Goal: Register for event/course

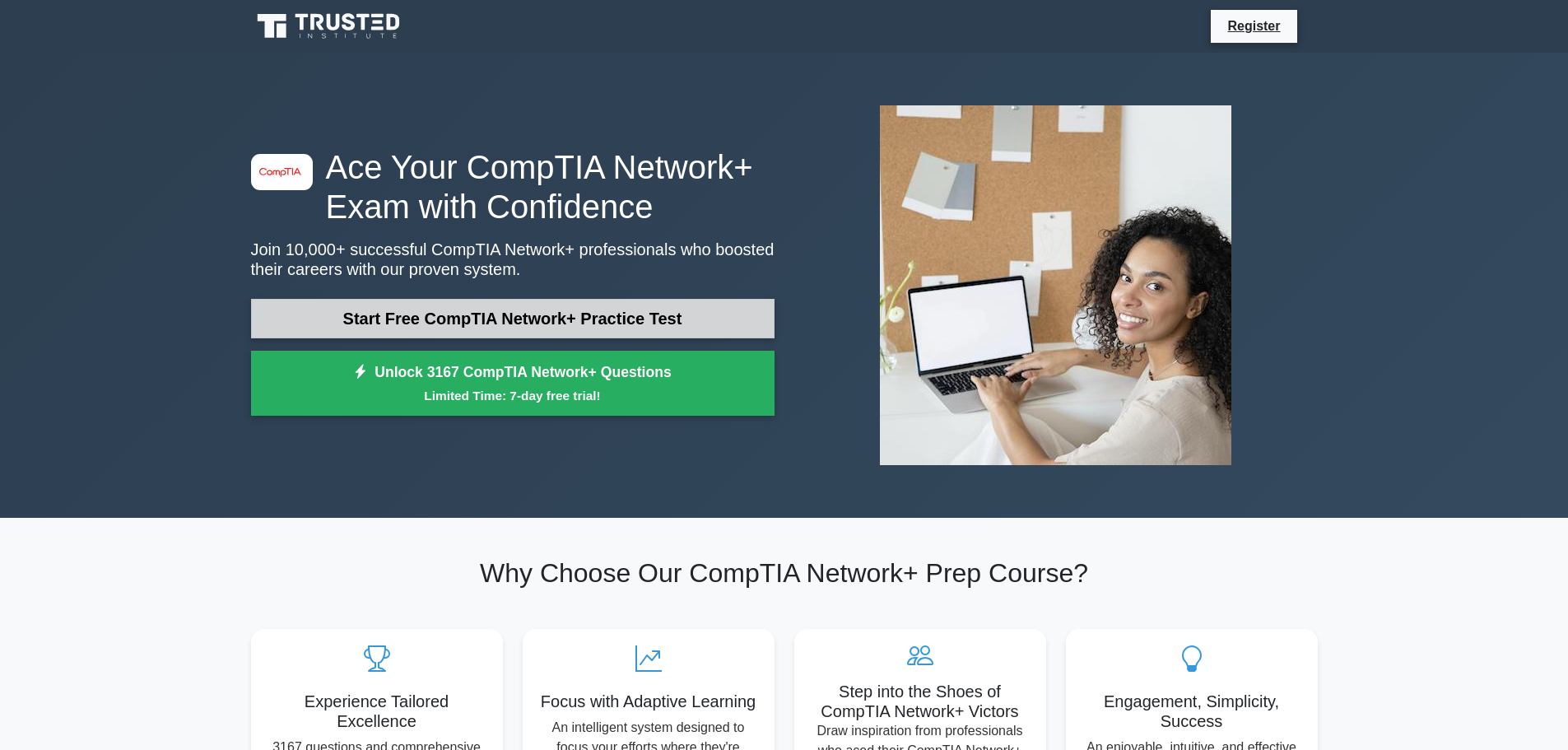
click at [580, 316] on link "Start Free CompTIA Network+ Practice Test" at bounding box center [512, 319] width 523 height 40
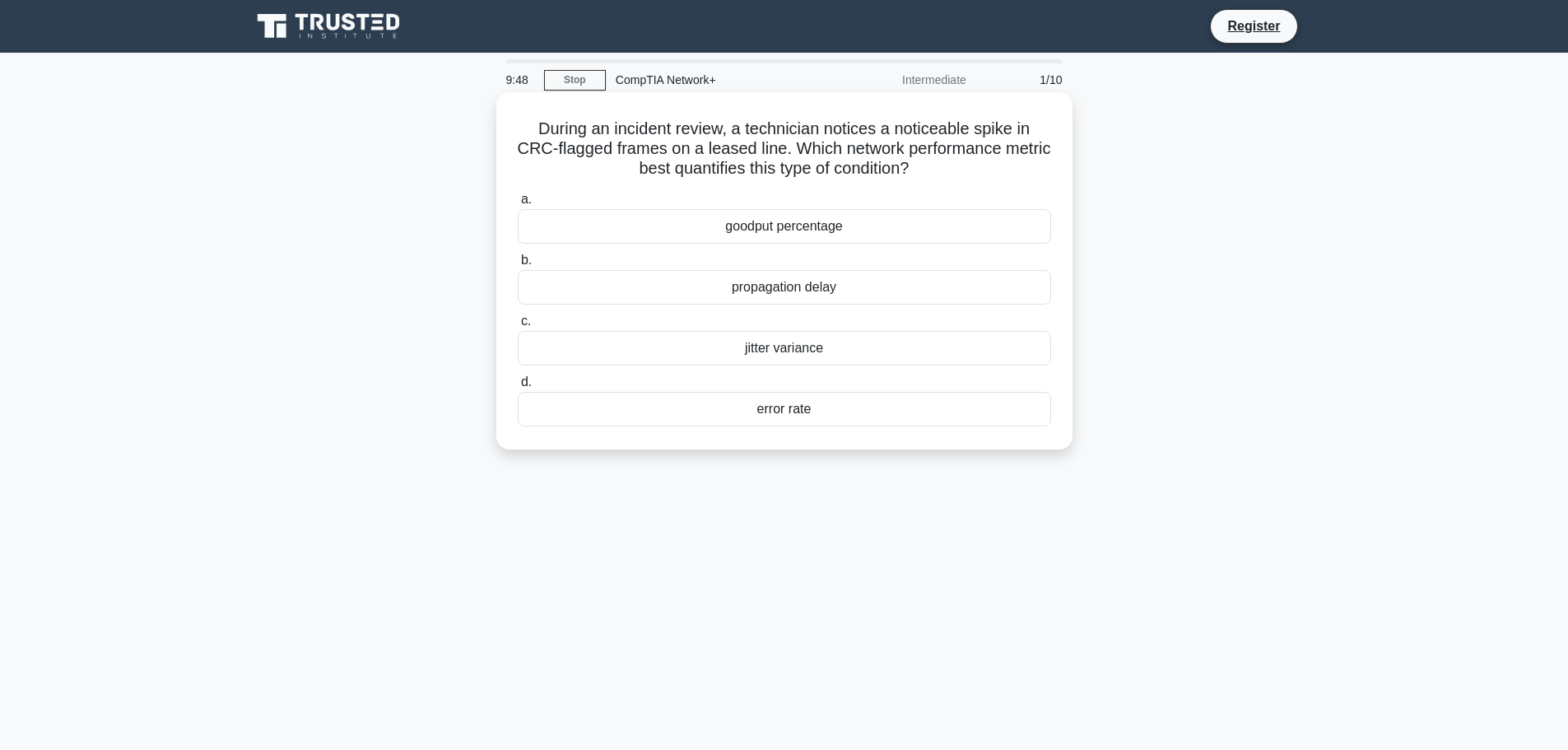
click at [789, 357] on div "jitter variance" at bounding box center [784, 348] width 533 height 35
click at [518, 327] on input "c. jitter variance" at bounding box center [518, 322] width 0 height 11
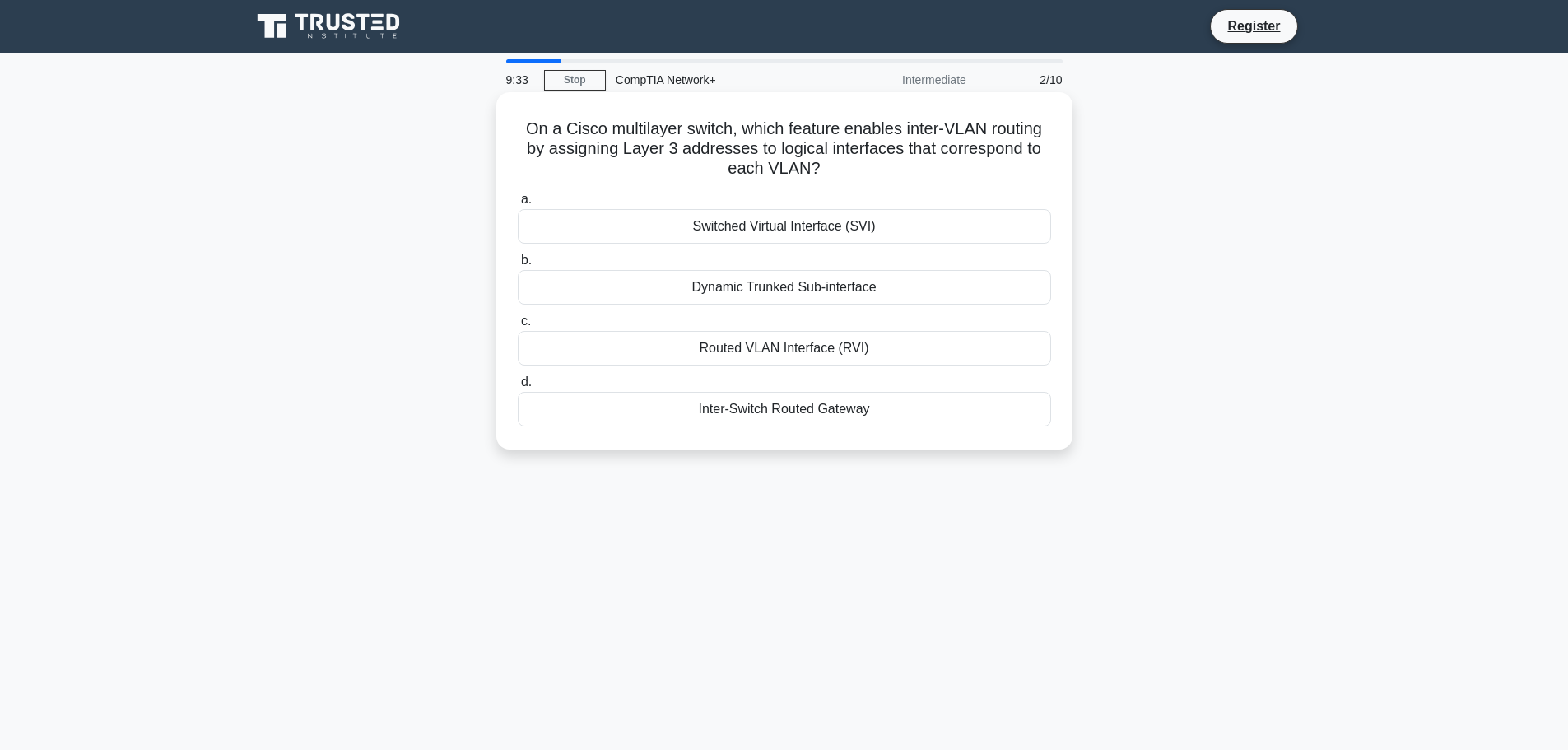
click at [872, 411] on div "Inter-Switch Routed Gateway" at bounding box center [784, 408] width 533 height 35
click at [518, 387] on input "d. Inter-Switch Routed Gateway" at bounding box center [518, 382] width 0 height 11
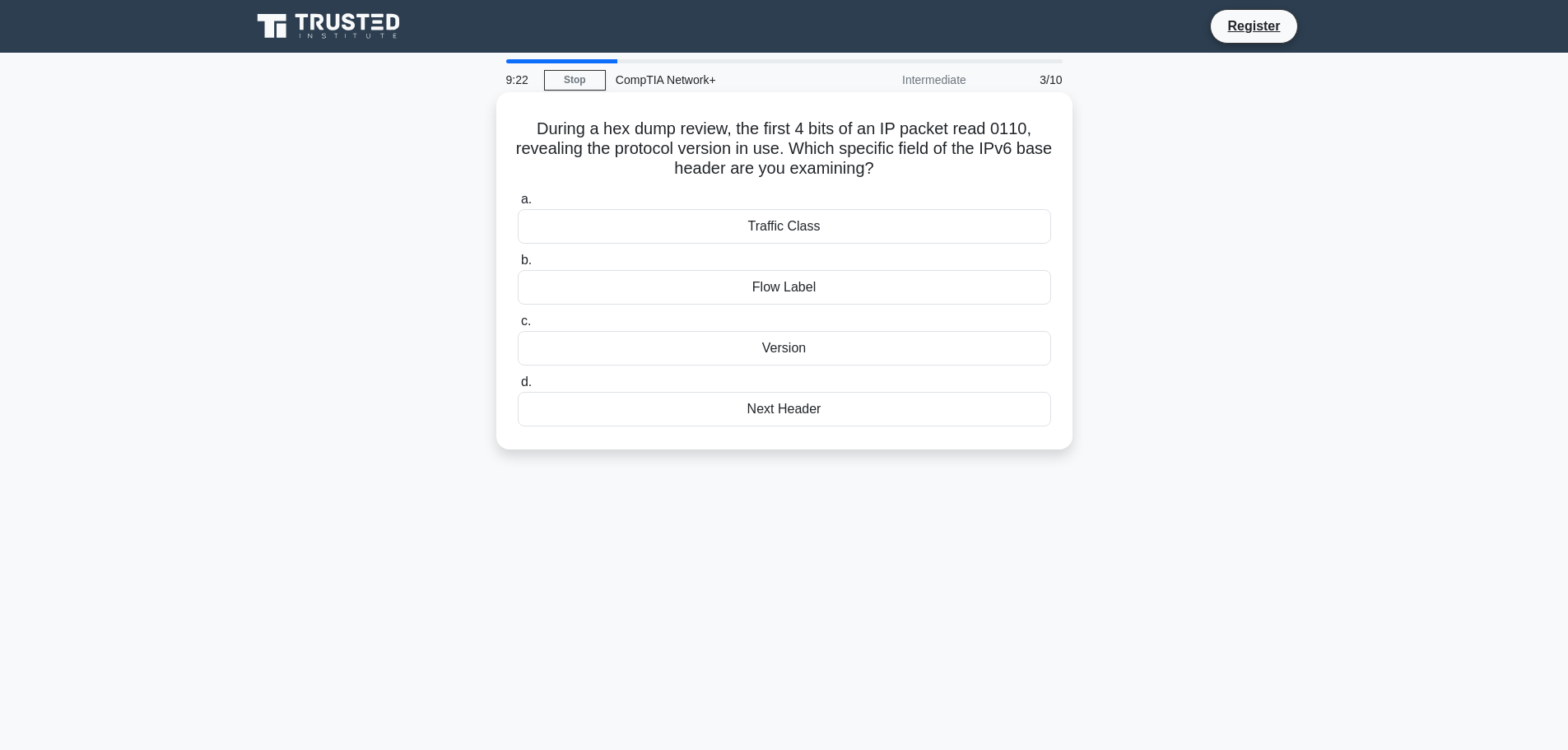
click at [989, 349] on div "Version" at bounding box center [784, 348] width 533 height 35
click at [518, 327] on input "c. Version" at bounding box center [518, 322] width 0 height 11
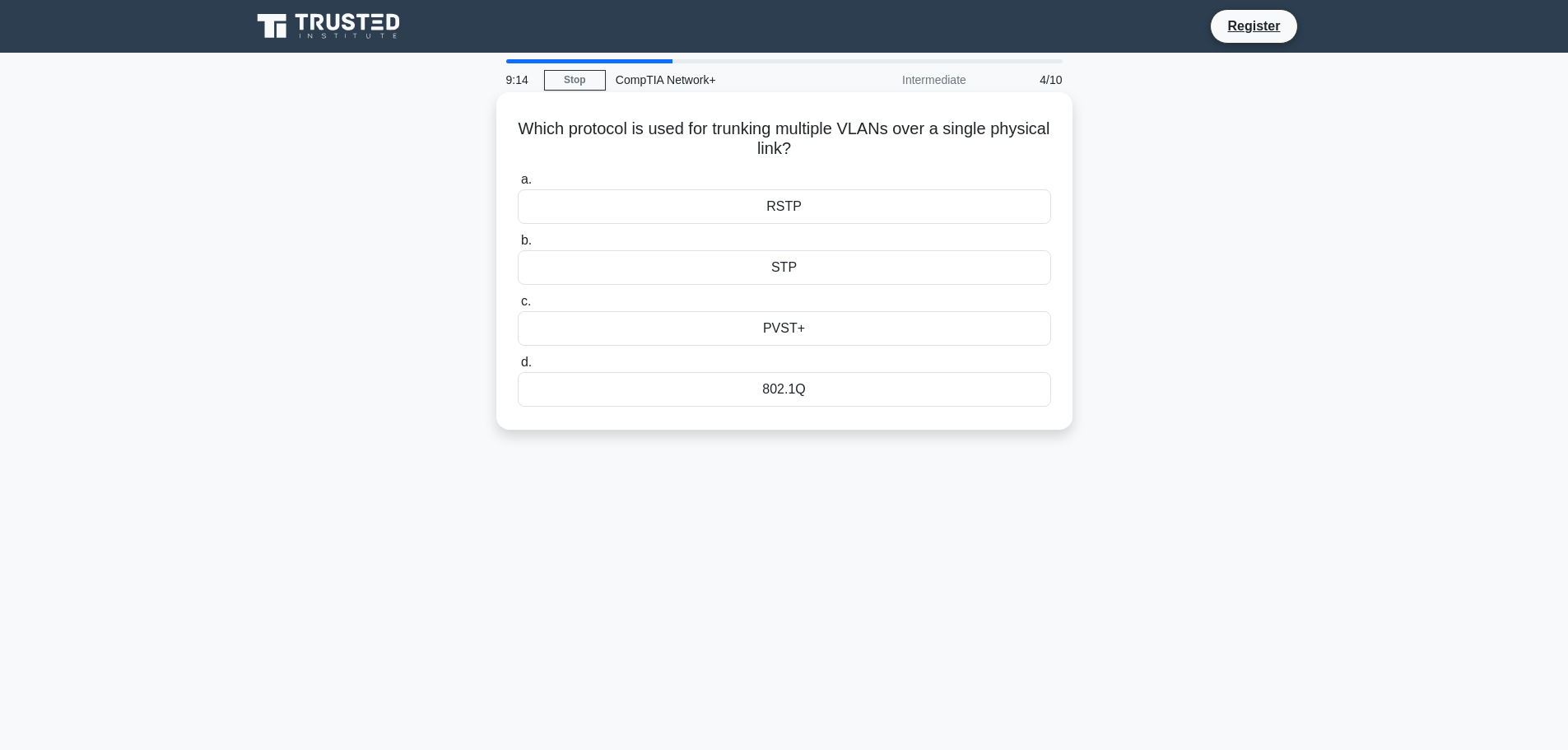
click at [911, 275] on div "STP" at bounding box center [784, 268] width 533 height 35
click at [518, 247] on input "b. STP" at bounding box center [518, 241] width 0 height 11
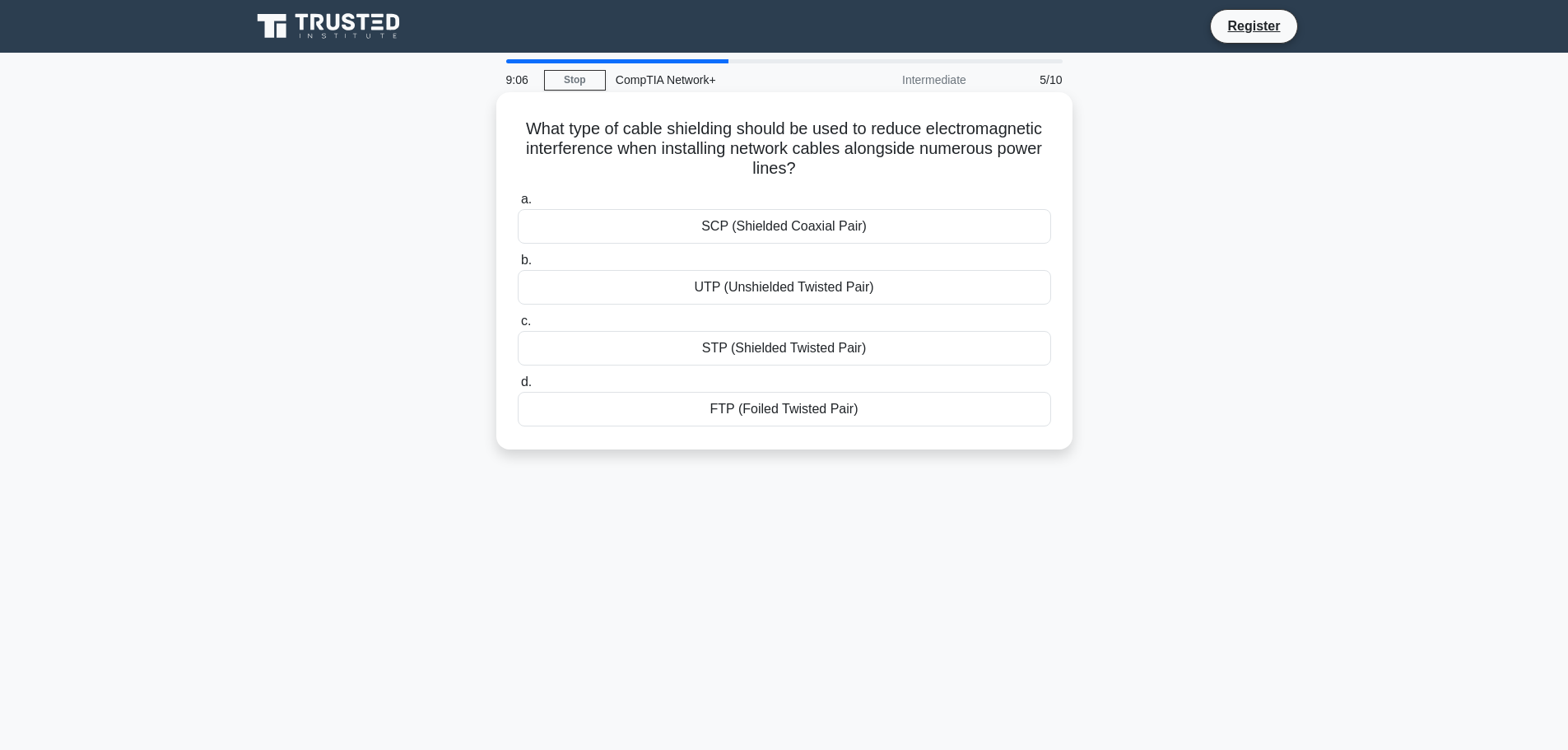
click at [914, 228] on div "SCP (Shielded Coaxial Pair)" at bounding box center [784, 226] width 533 height 35
click at [518, 205] on input "a. SCP (Shielded Coaxial Pair)" at bounding box center [518, 200] width 0 height 11
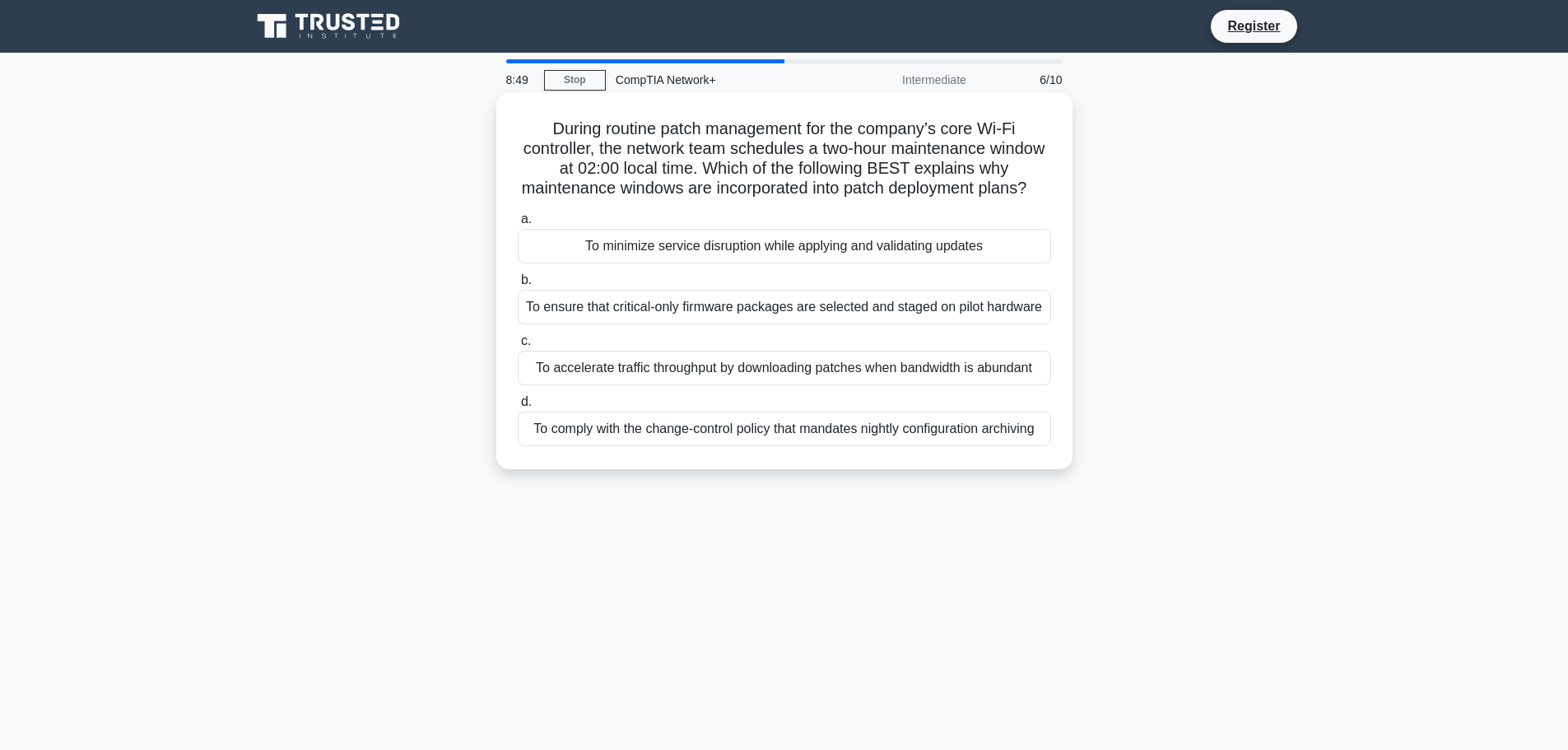
click at [902, 263] on div "To minimize service disruption while applying and validating updates" at bounding box center [784, 246] width 533 height 35
click at [518, 225] on input "a. To minimize service disruption while applying and validating updates" at bounding box center [518, 219] width 0 height 11
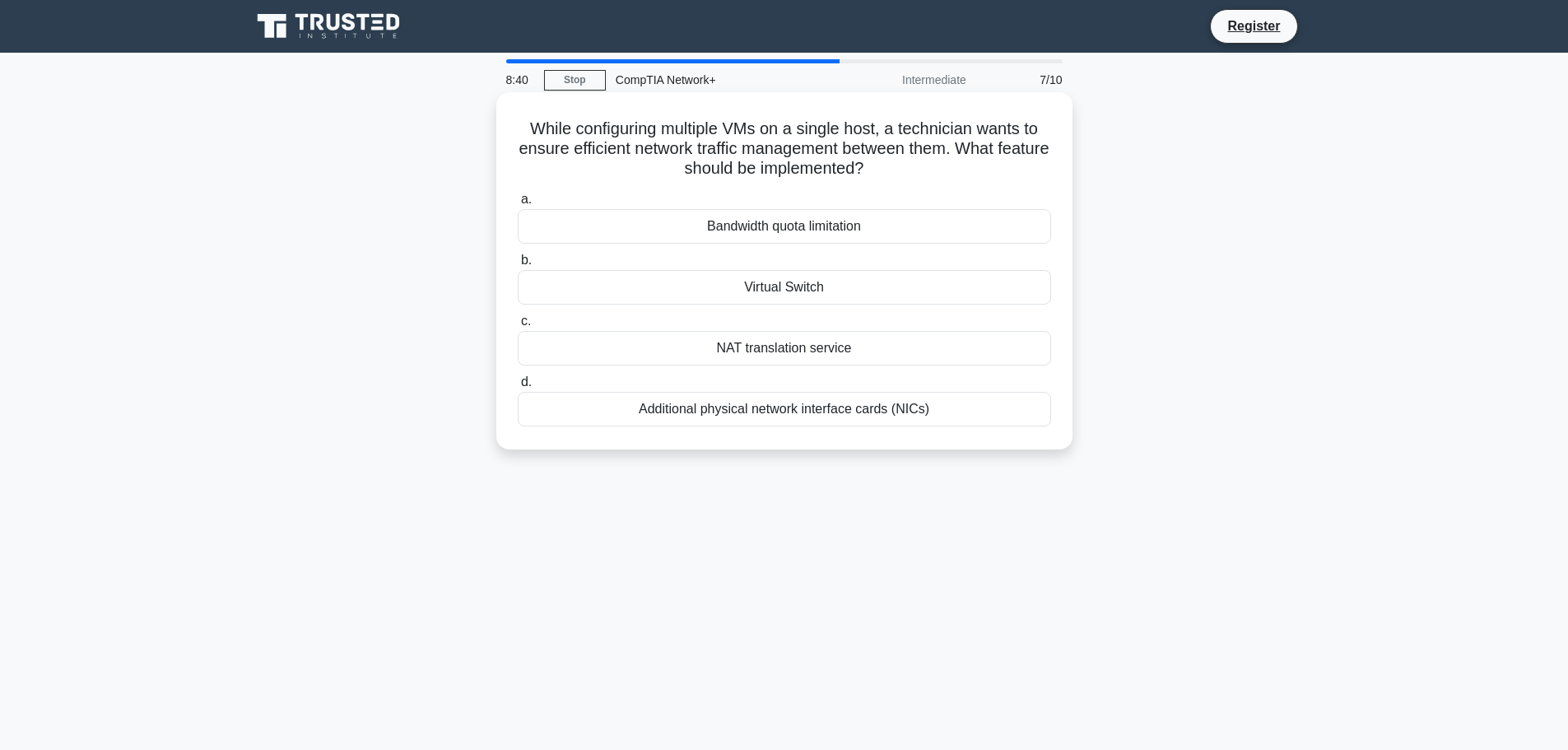
click at [817, 283] on div "Virtual Switch" at bounding box center [784, 287] width 533 height 35
click at [518, 266] on input "b. Virtual Switch" at bounding box center [518, 261] width 0 height 11
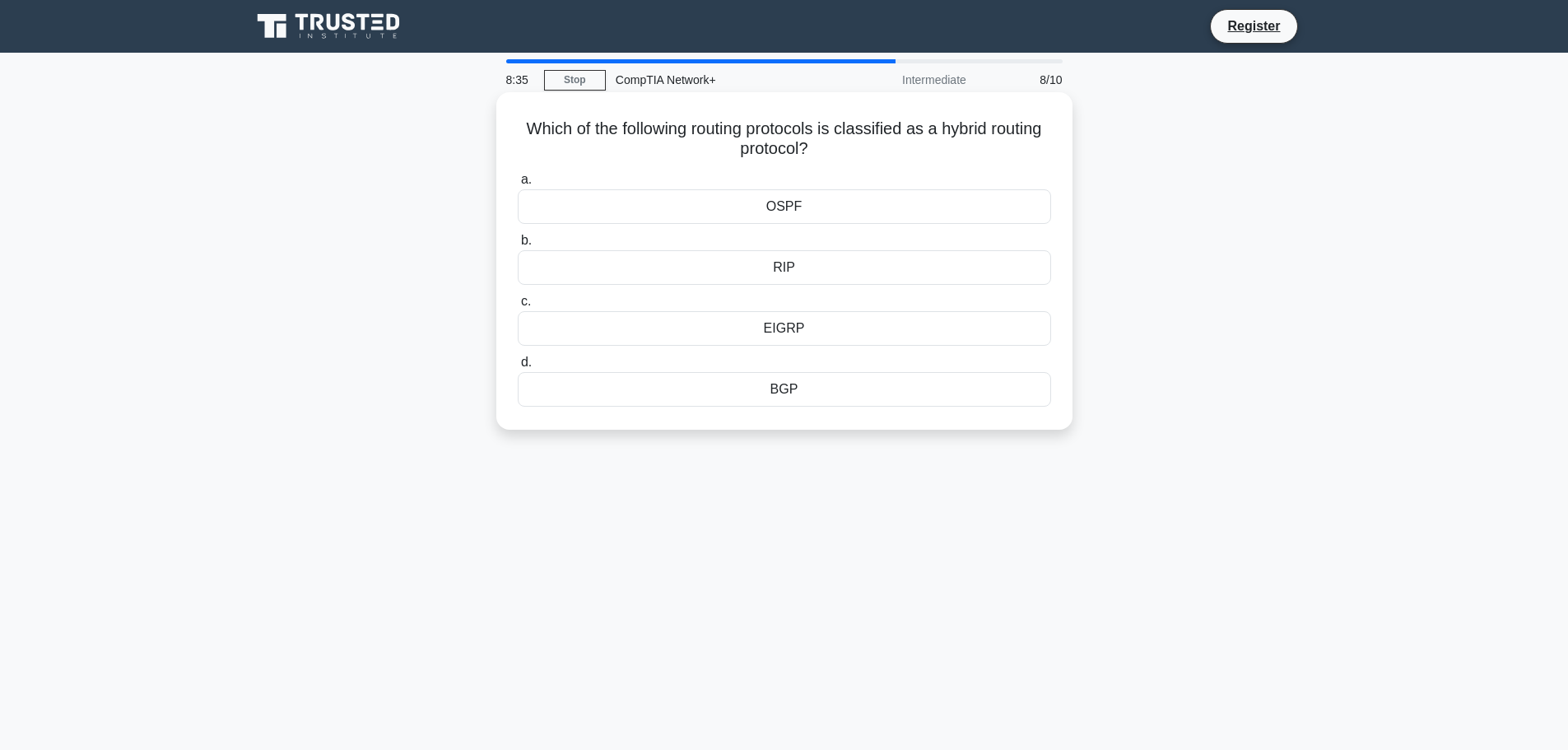
click at [827, 275] on div "RIP" at bounding box center [784, 268] width 533 height 35
click at [518, 247] on input "b. RIP" at bounding box center [518, 241] width 0 height 11
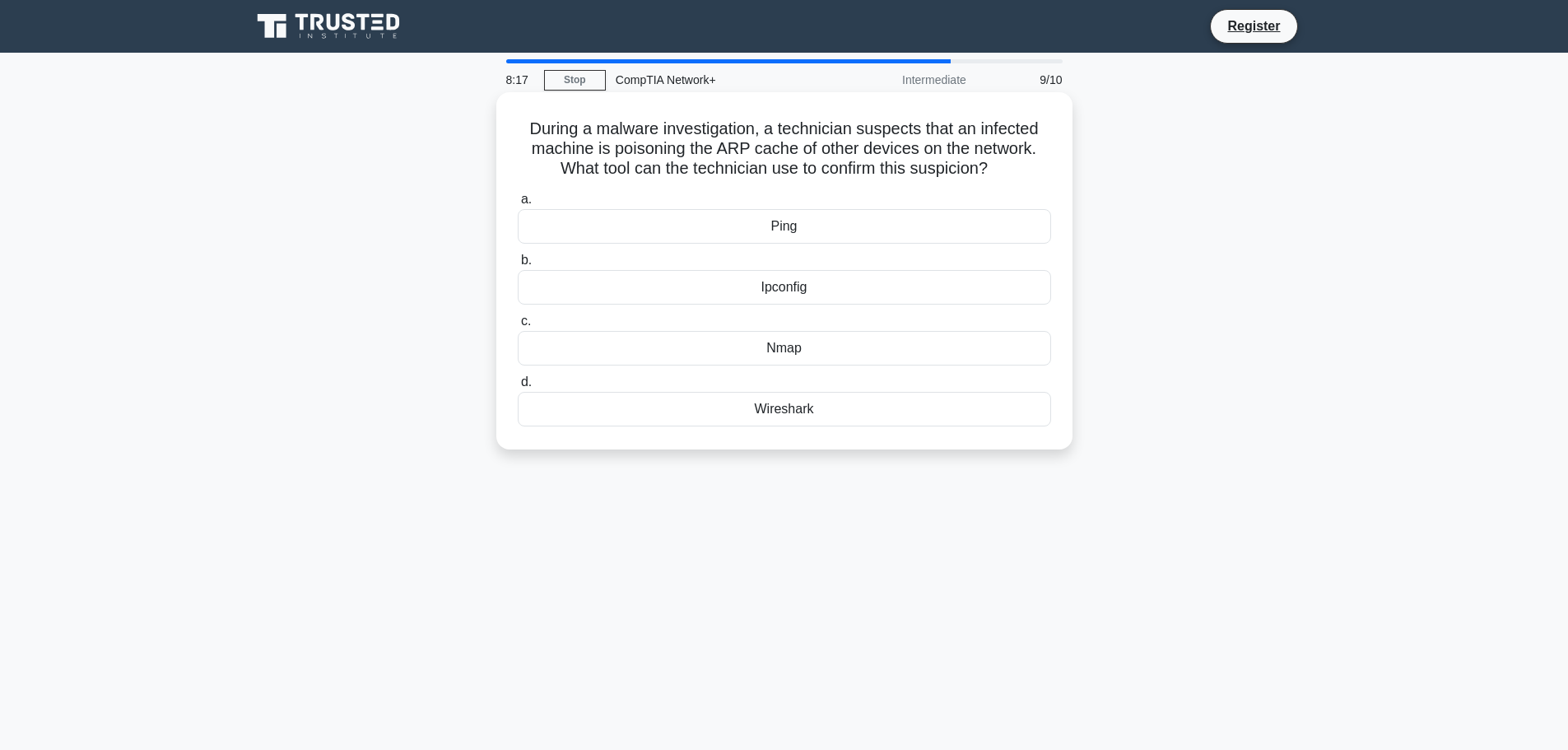
click at [773, 411] on div "Wireshark" at bounding box center [784, 408] width 533 height 35
click at [518, 387] on input "d. Wireshark" at bounding box center [518, 382] width 0 height 11
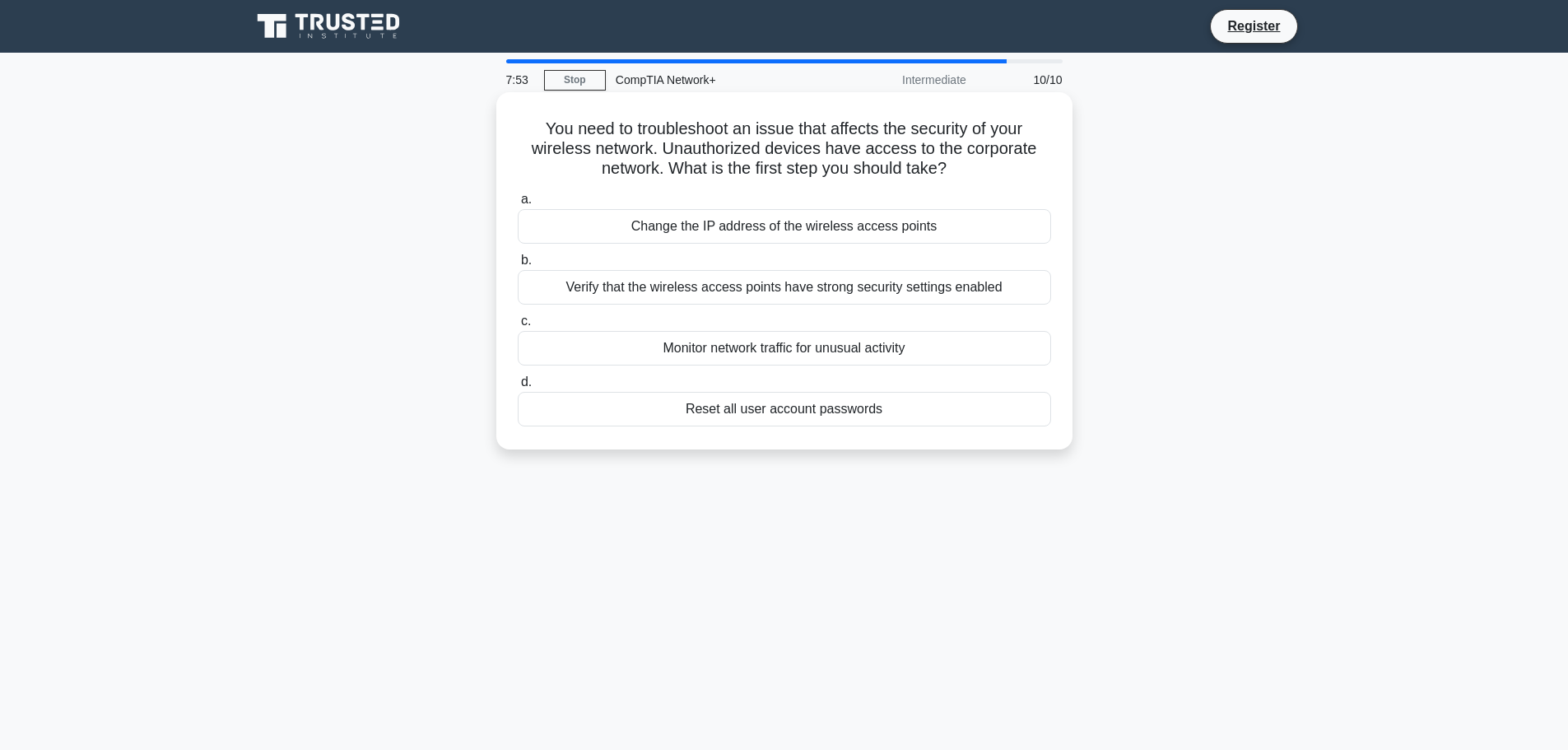
click at [998, 240] on div "Change the IP address of the wireless access points" at bounding box center [784, 226] width 533 height 35
click at [518, 205] on input "a. Change the IP address of the wireless access points" at bounding box center [518, 200] width 0 height 11
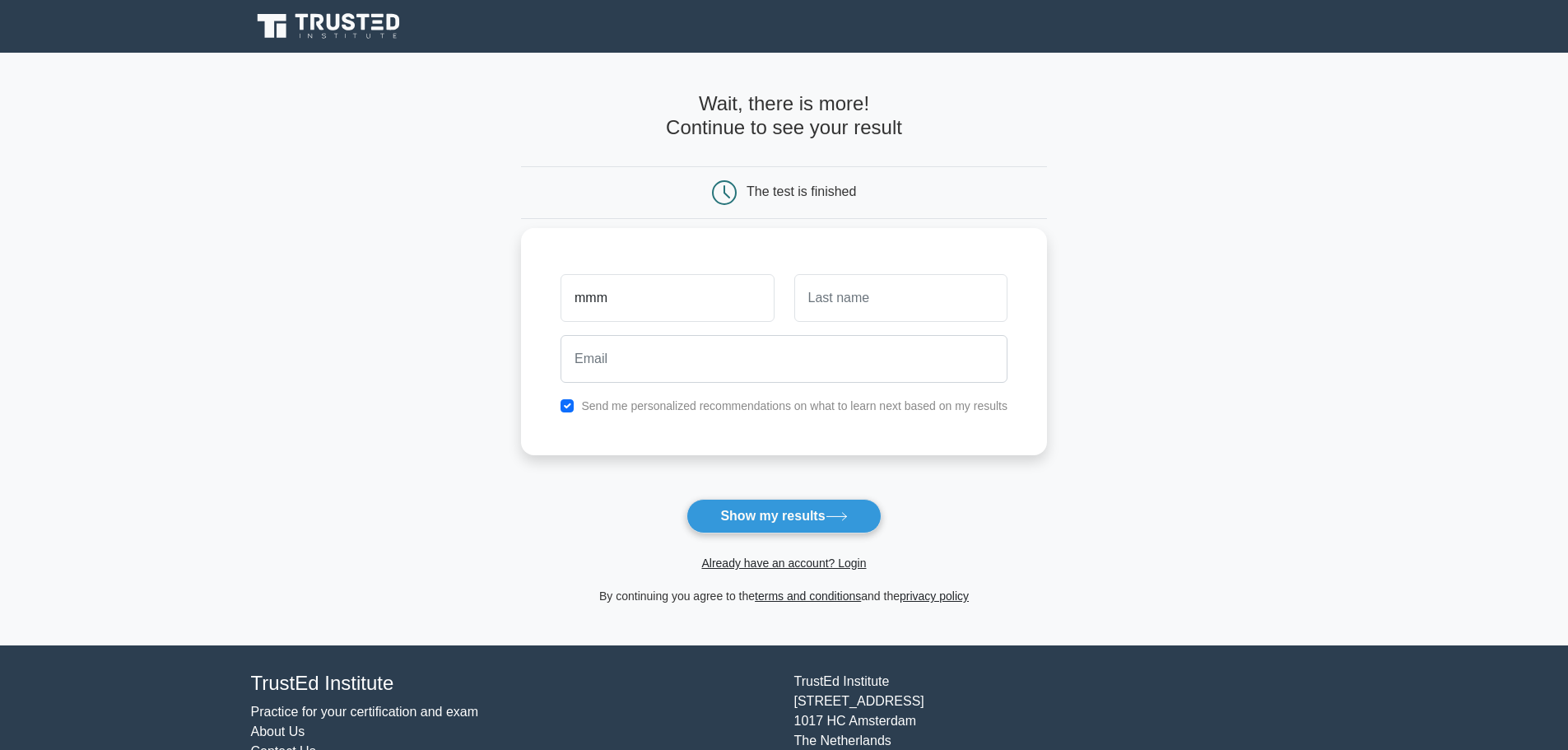
type input "mmm"
click at [869, 286] on input "text" at bounding box center [901, 299] width 214 height 48
type input "mama"
click at [750, 388] on div at bounding box center [784, 359] width 466 height 61
click at [720, 369] on input "email" at bounding box center [784, 360] width 447 height 48
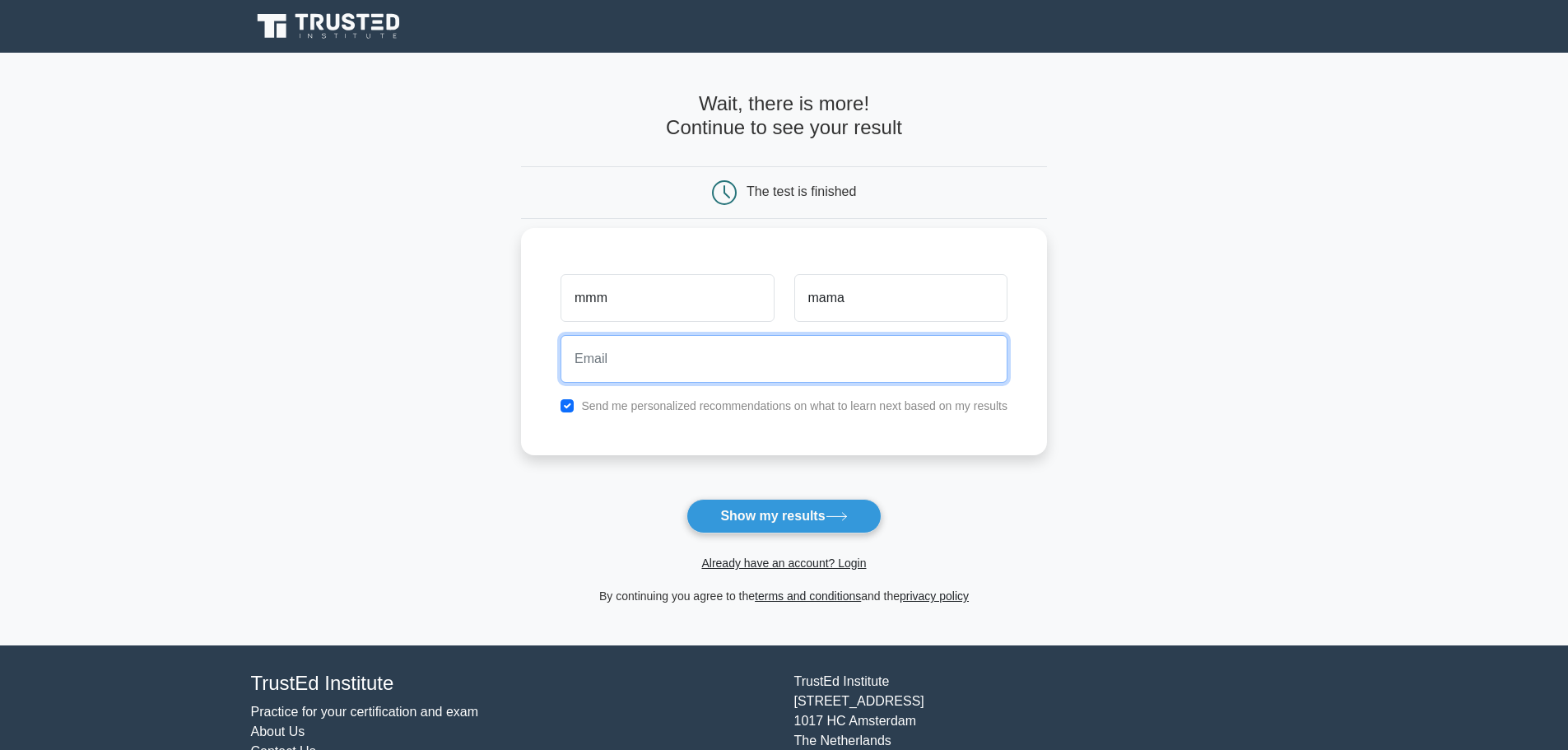
type input "[EMAIL_ADDRESS][DOMAIN_NAME]"
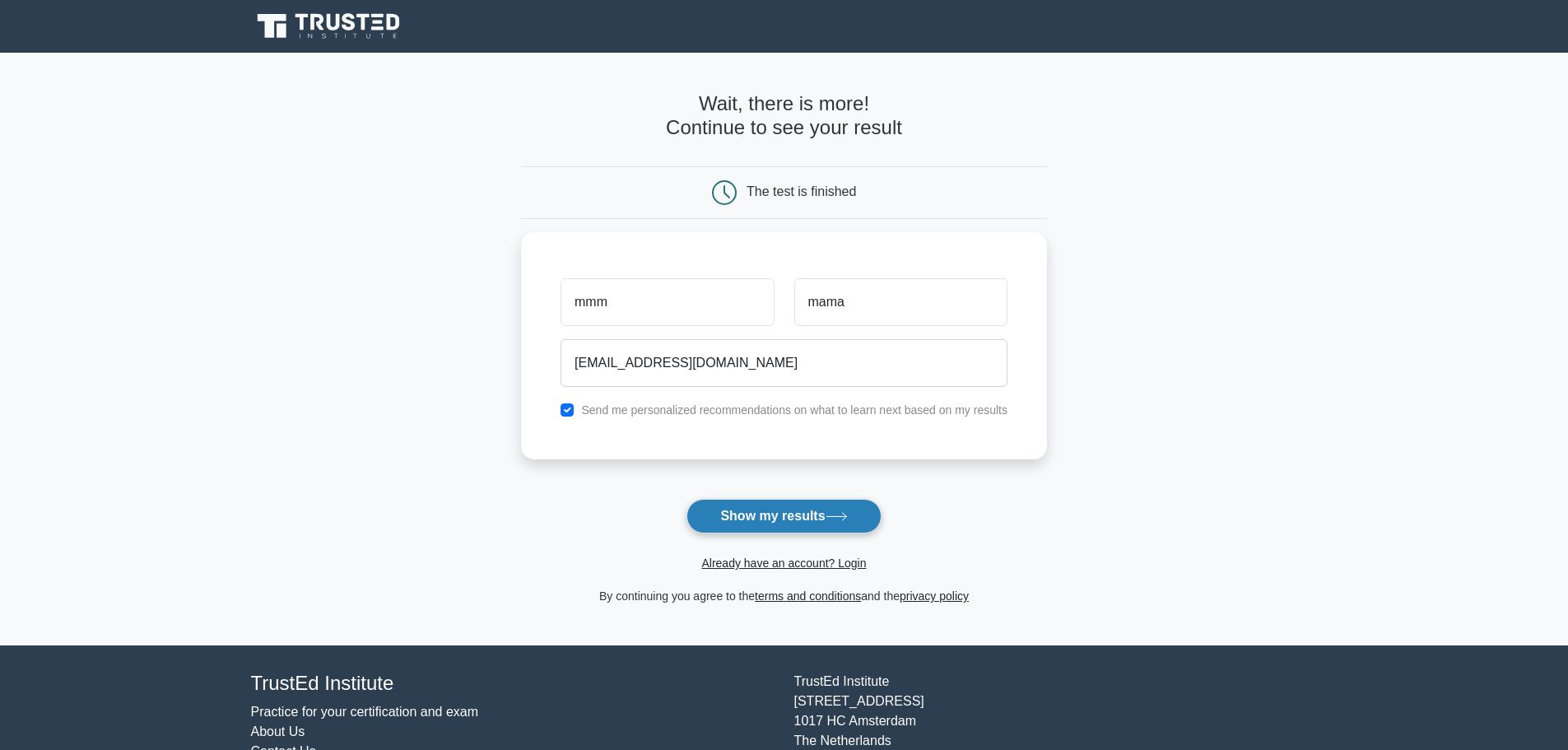
click at [750, 505] on button "Show my results" at bounding box center [784, 516] width 195 height 35
click at [574, 408] on input "checkbox" at bounding box center [566, 405] width 13 height 13
checkbox input "false"
click at [758, 512] on form "Wait, there is more! Continue to see your result The test is finished mmm mama" at bounding box center [784, 349] width 526 height 513
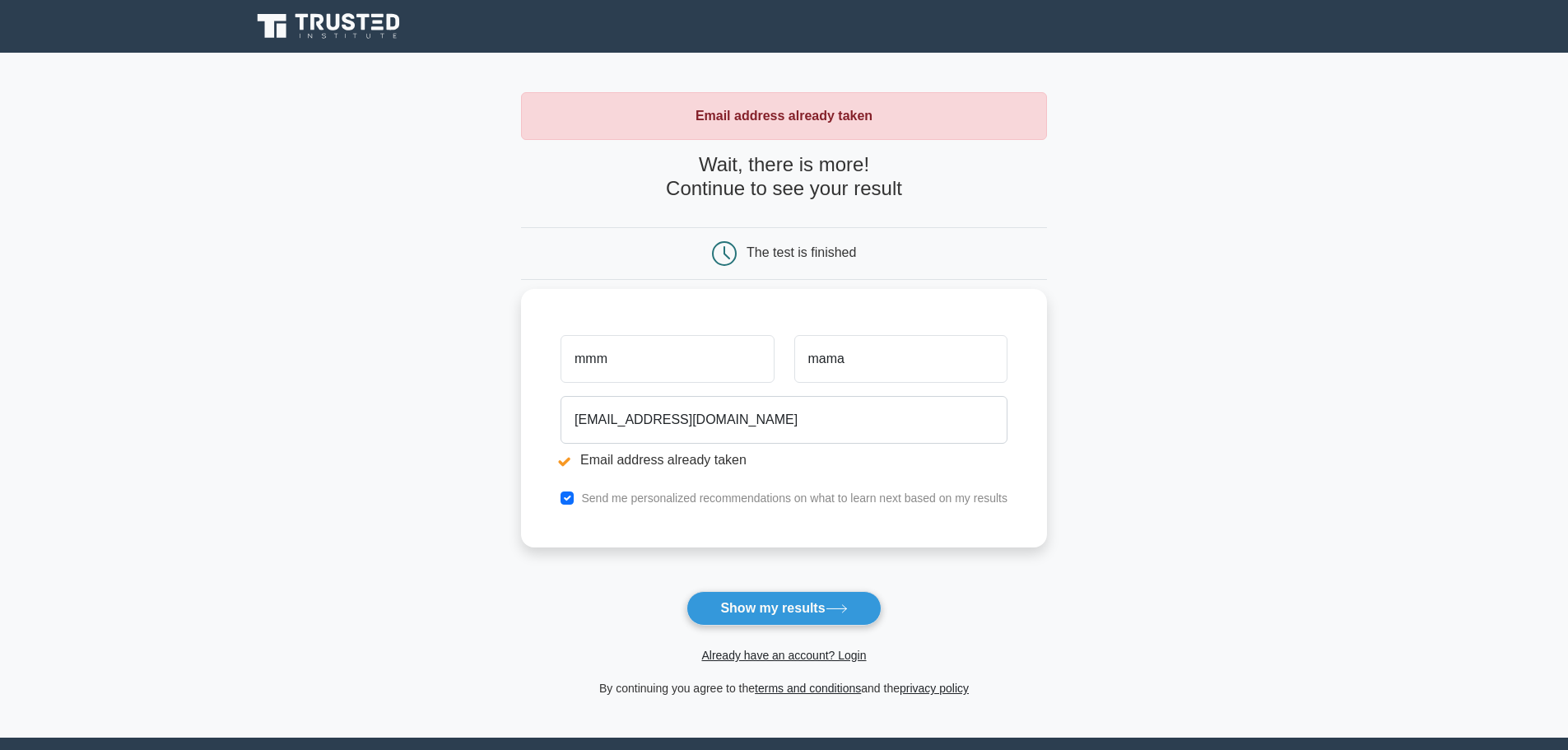
drag, startPoint x: 725, startPoint y: 373, endPoint x: 539, endPoint y: 373, distance: 186.0
click at [539, 373] on div "mmm mama jmclean0766@gmail.com Email address already taken Send me personalized…" at bounding box center [784, 417] width 526 height 259
type input "Jaime"
click at [859, 371] on input "mama" at bounding box center [901, 360] width 214 height 48
drag, startPoint x: 859, startPoint y: 371, endPoint x: 754, endPoint y: 355, distance: 106.2
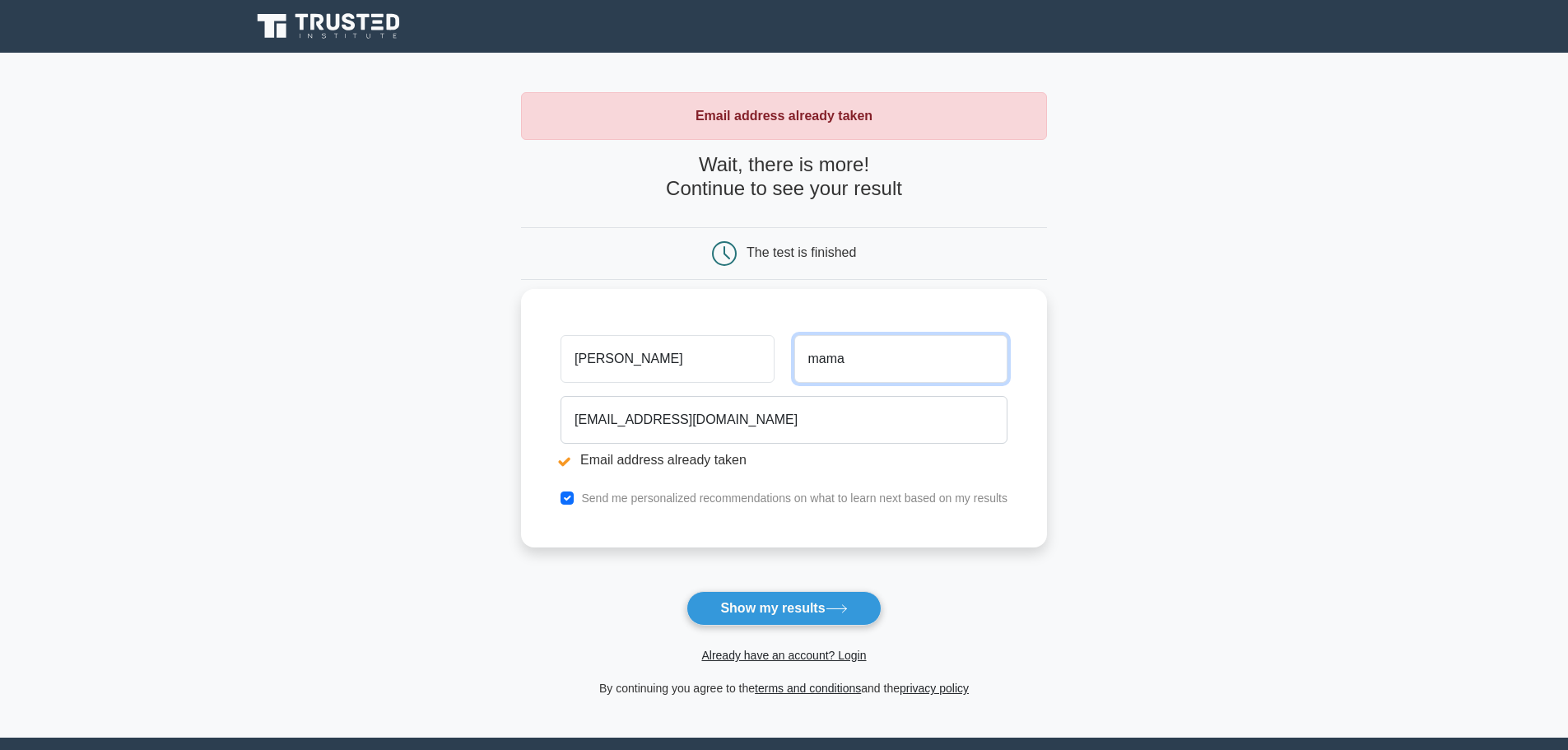
click at [754, 355] on div "Jaime mama" at bounding box center [784, 359] width 466 height 61
type input "McLean"
click at [573, 501] on input "checkbox" at bounding box center [566, 497] width 13 height 13
checkbox input "false"
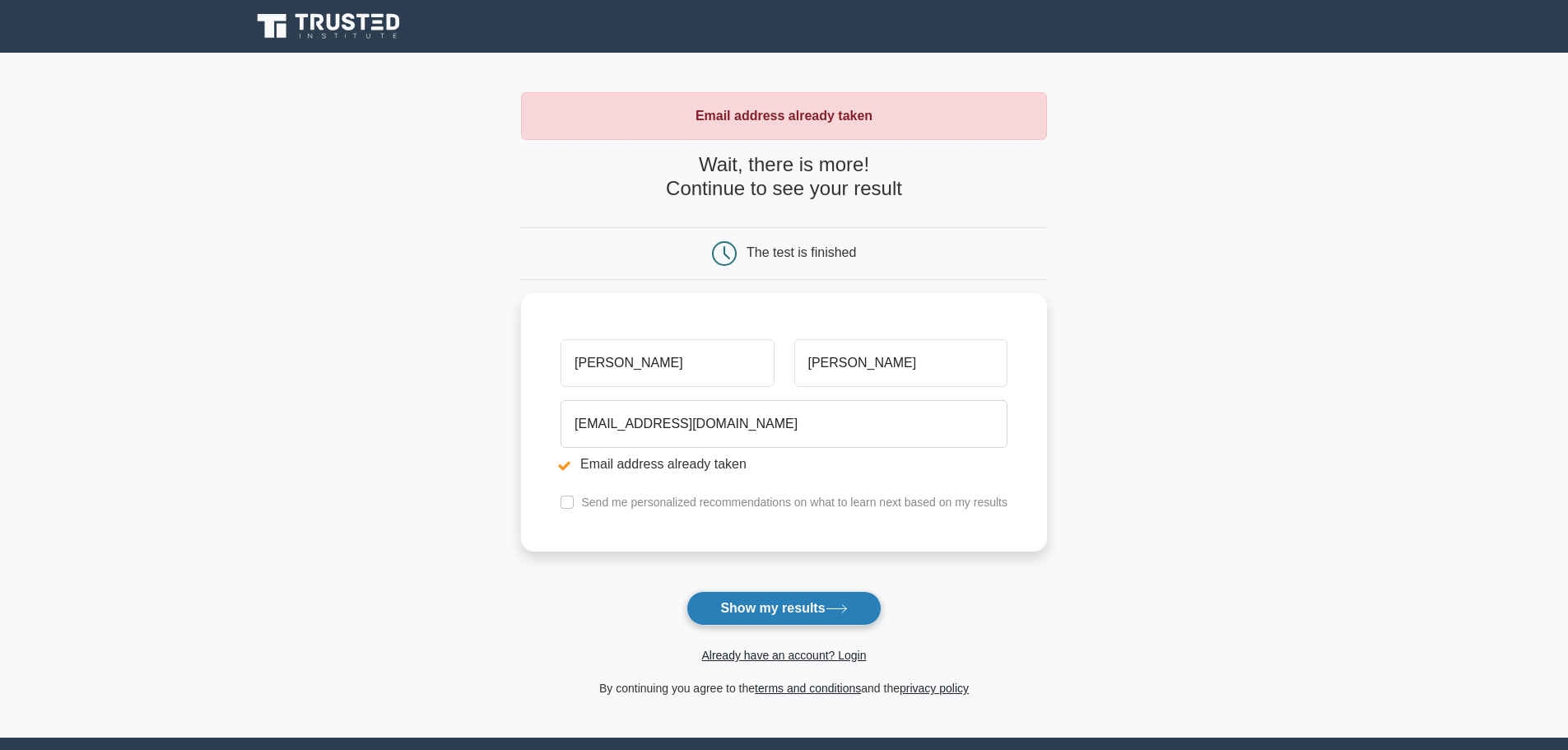
click at [750, 616] on button "Show my results" at bounding box center [784, 608] width 195 height 35
